Goal: Check status: Check status

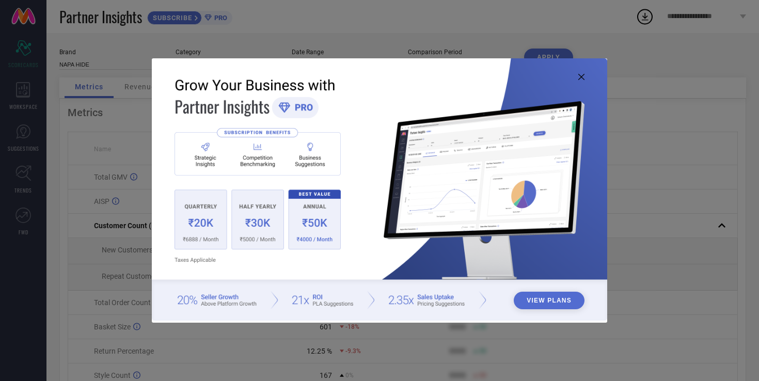
click at [582, 78] on icon at bounding box center [581, 77] width 6 height 6
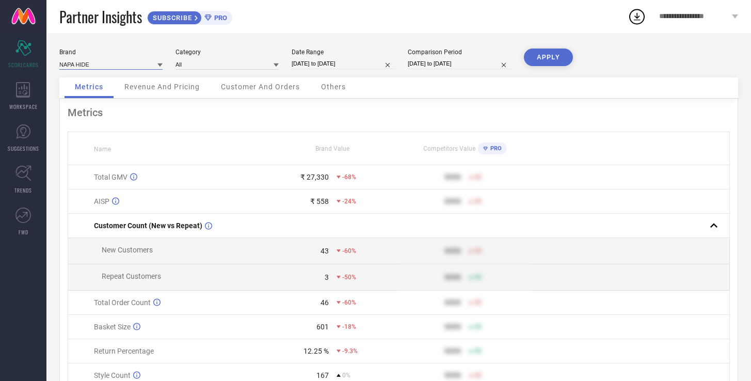
click at [141, 67] on input at bounding box center [110, 64] width 103 height 11
click at [128, 95] on div "WILDHORN" at bounding box center [110, 96] width 103 height 18
type input "All"
click at [322, 64] on input "[DATE] to [DATE]" at bounding box center [343, 63] width 103 height 11
select select "6"
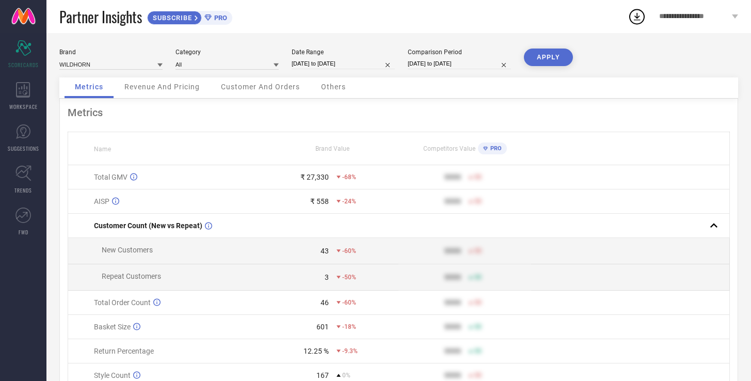
select select "2025"
select select "7"
select select "2025"
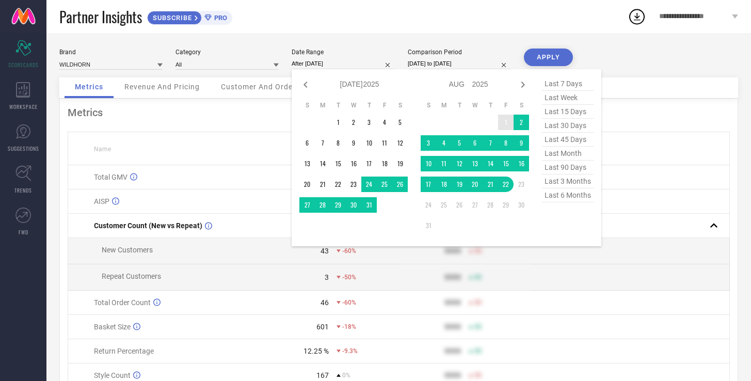
click at [507, 121] on td "1" at bounding box center [505, 122] width 15 height 15
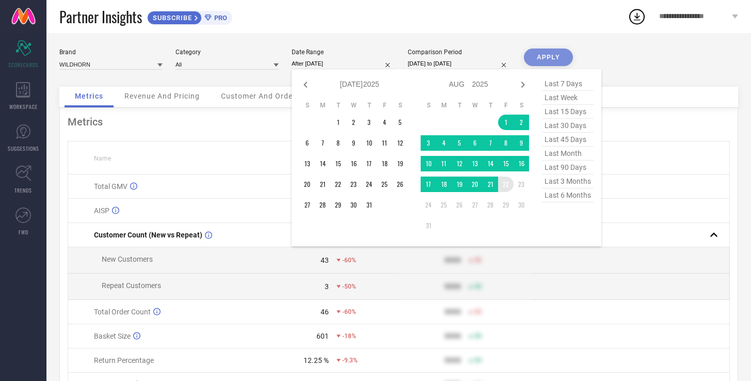
type input "[DATE] to [DATE]"
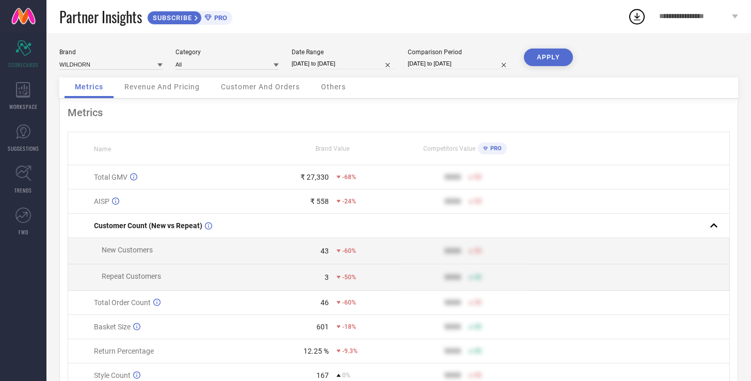
click at [555, 59] on button "APPLY" at bounding box center [548, 58] width 49 height 18
click at [174, 88] on span "Revenue And Pricing" at bounding box center [161, 87] width 75 height 8
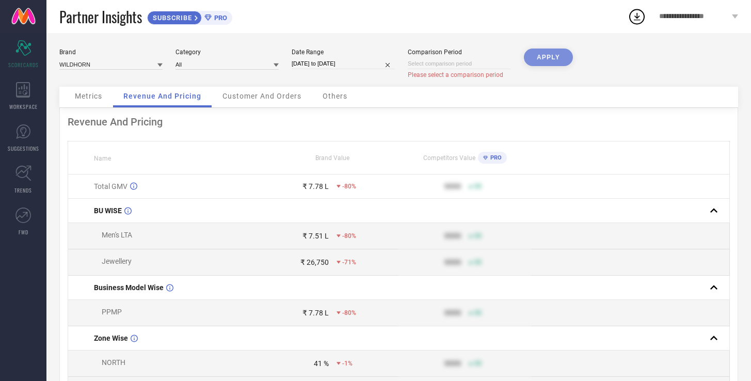
click at [453, 65] on input at bounding box center [459, 63] width 103 height 11
select select "7"
select select "2025"
select select "8"
select select "2025"
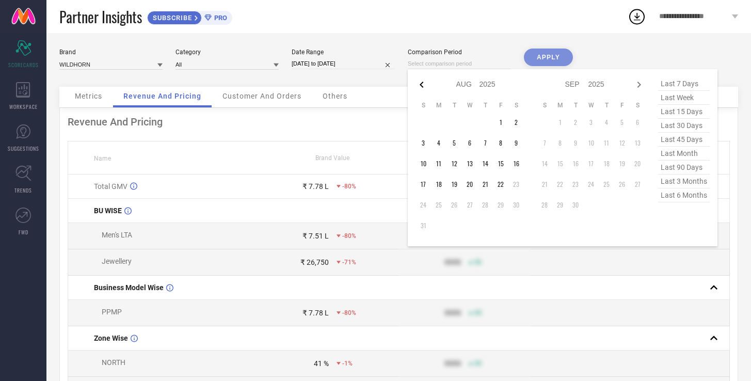
click at [422, 87] on icon at bounding box center [422, 85] width 4 height 6
select select "6"
select select "2025"
select select "7"
select select "2025"
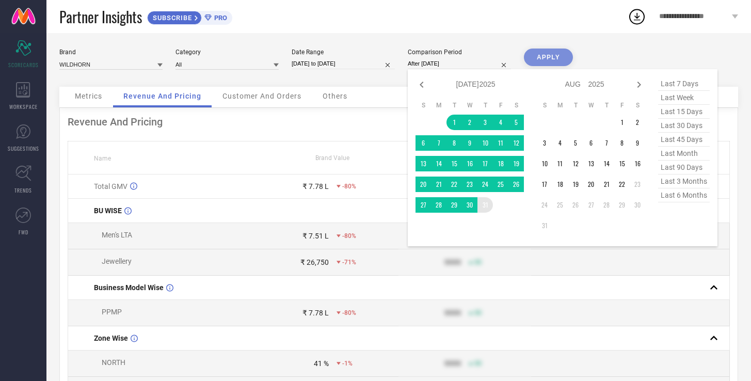
drag, startPoint x: 453, startPoint y: 120, endPoint x: 483, endPoint y: 209, distance: 93.2
click at [483, 209] on tbody "1 2 3 4 5 6 7 8 9 10 11 12 13 14 15 16 17 18 19 20 21 22 23 24 25 26 27 28 29 3…" at bounding box center [470, 164] width 108 height 98
type input "[DATE] to [DATE]"
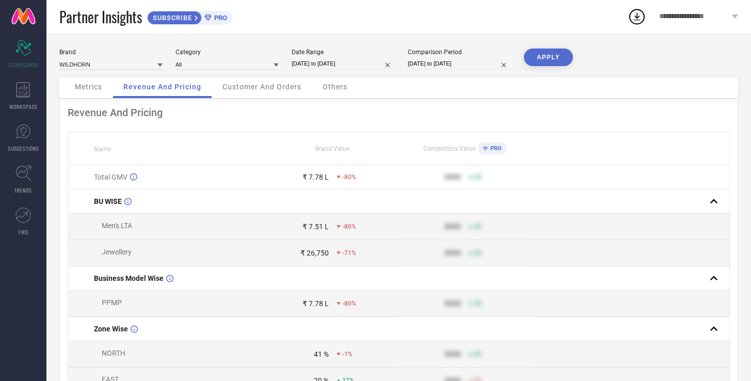
click at [550, 57] on button "APPLY" at bounding box center [548, 58] width 49 height 18
